Goal: Task Accomplishment & Management: Manage account settings

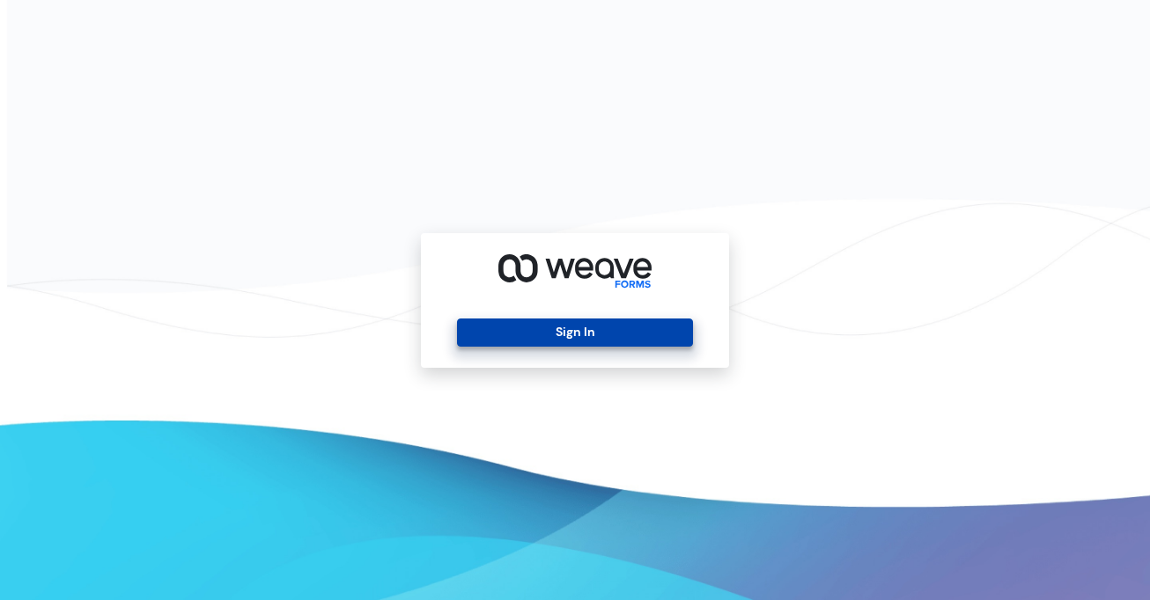
click at [575, 328] on button "Sign In" at bounding box center [574, 333] width 235 height 28
